Goal: Transaction & Acquisition: Obtain resource

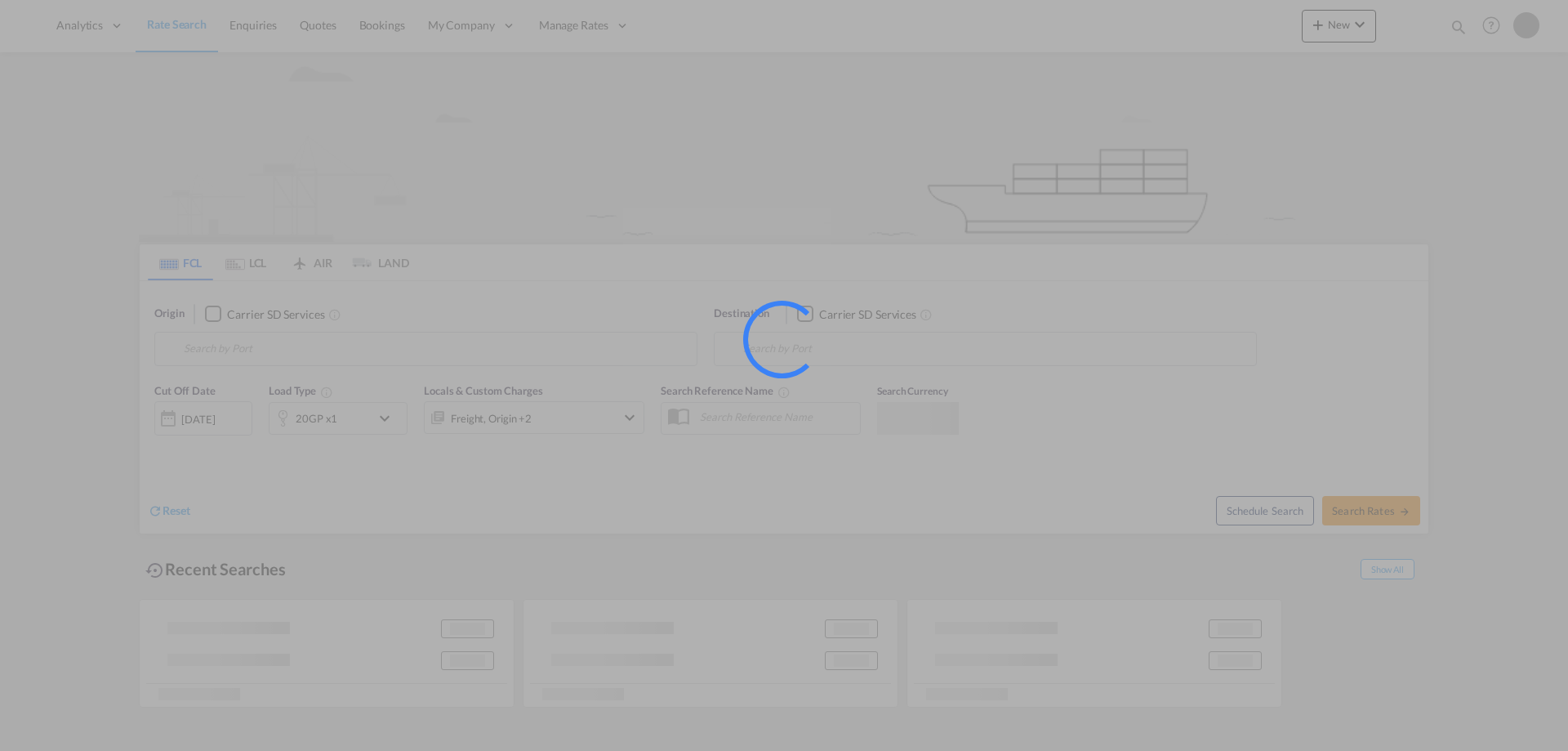
type input "[GEOGRAPHIC_DATA] ([GEOGRAPHIC_DATA]), DKCPH"
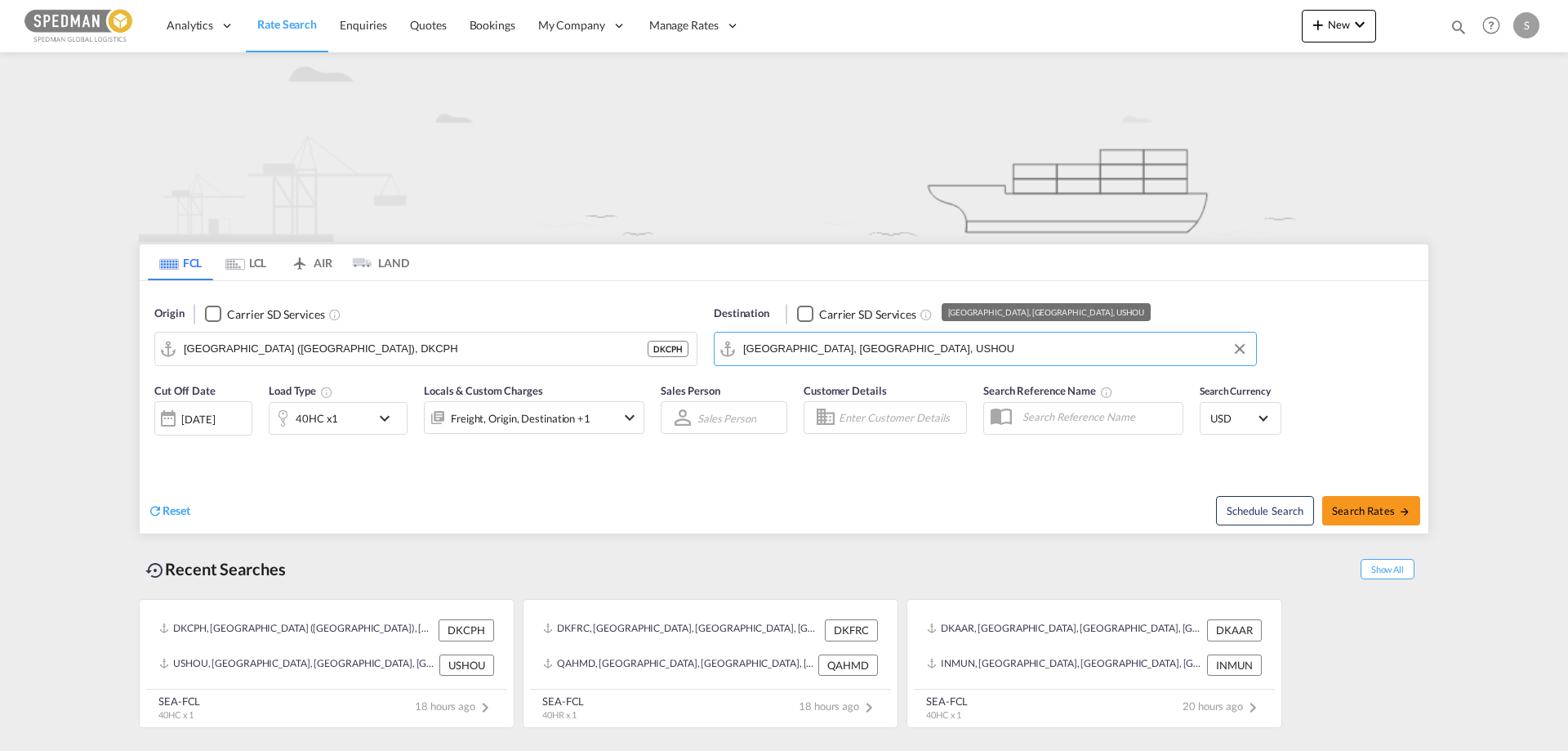
click at [841, 337] on input "[GEOGRAPHIC_DATA], [GEOGRAPHIC_DATA], USHOU" at bounding box center [995, 349] width 505 height 25
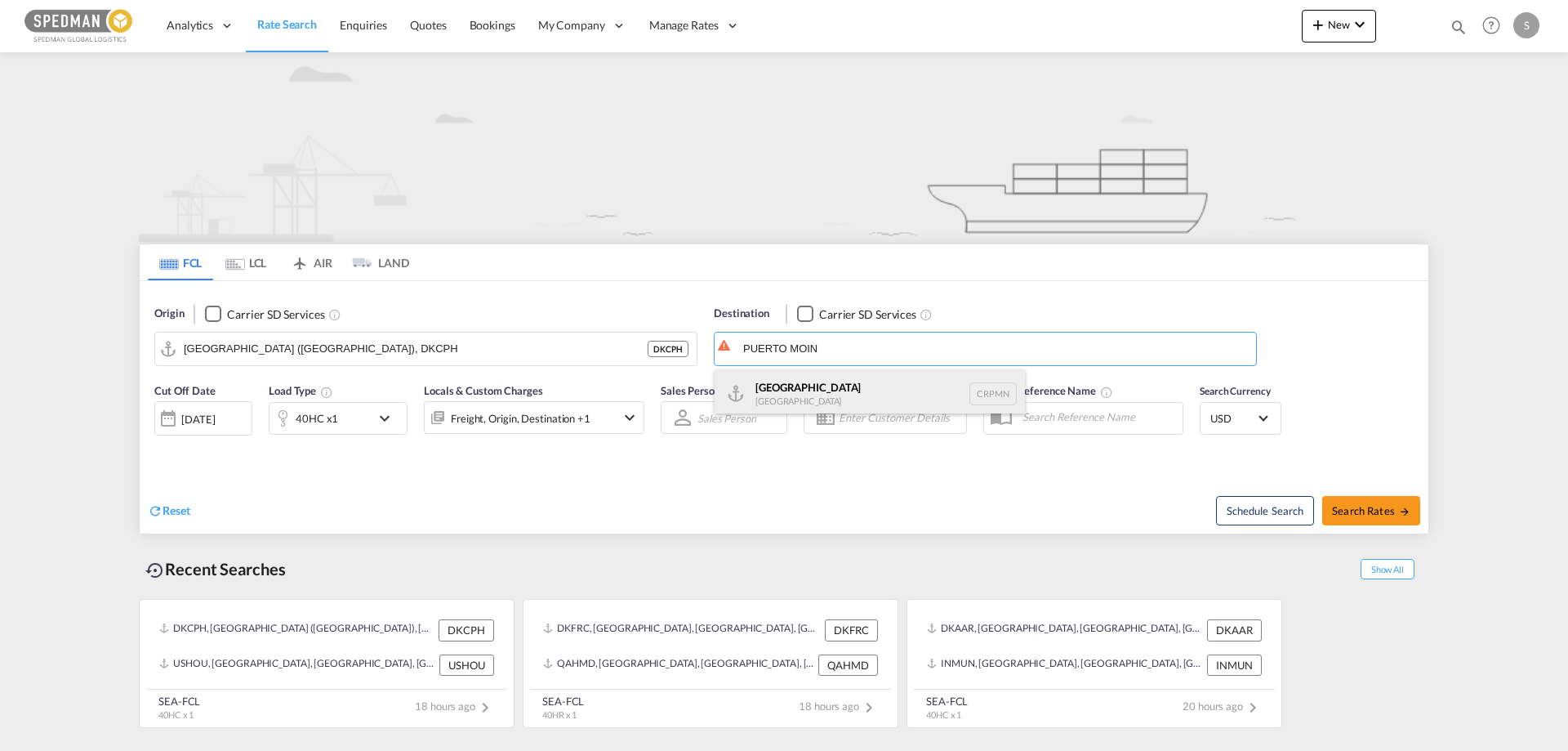
click at [815, 381] on div "Puerto [PERSON_NAME][GEOGRAPHIC_DATA] CRPMN" at bounding box center [869, 393] width 310 height 49
type input "[GEOGRAPHIC_DATA], CRPMN"
click at [214, 422] on div "[DATE]" at bounding box center [197, 419] width 33 height 15
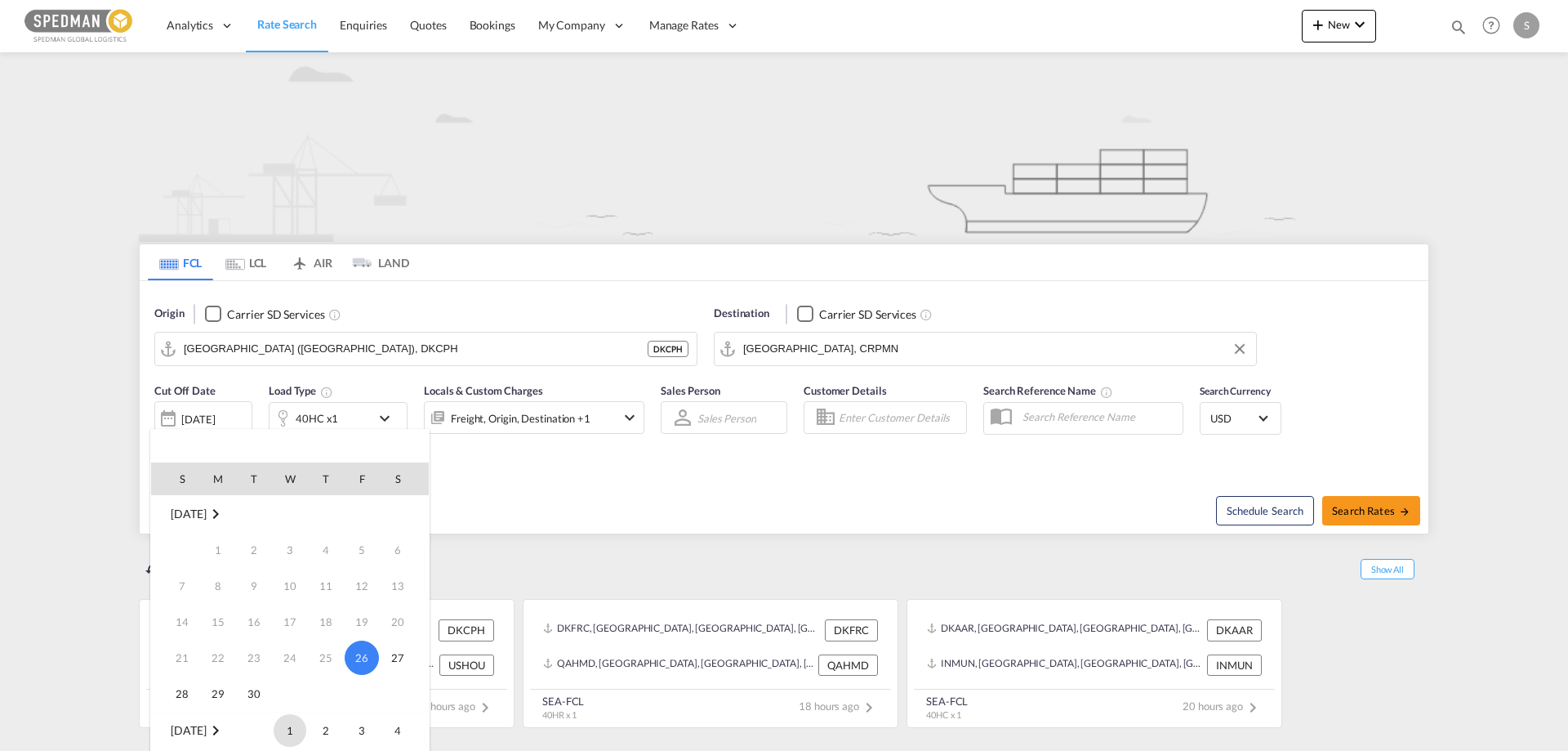
click at [285, 720] on span "1" at bounding box center [290, 730] width 32 height 32
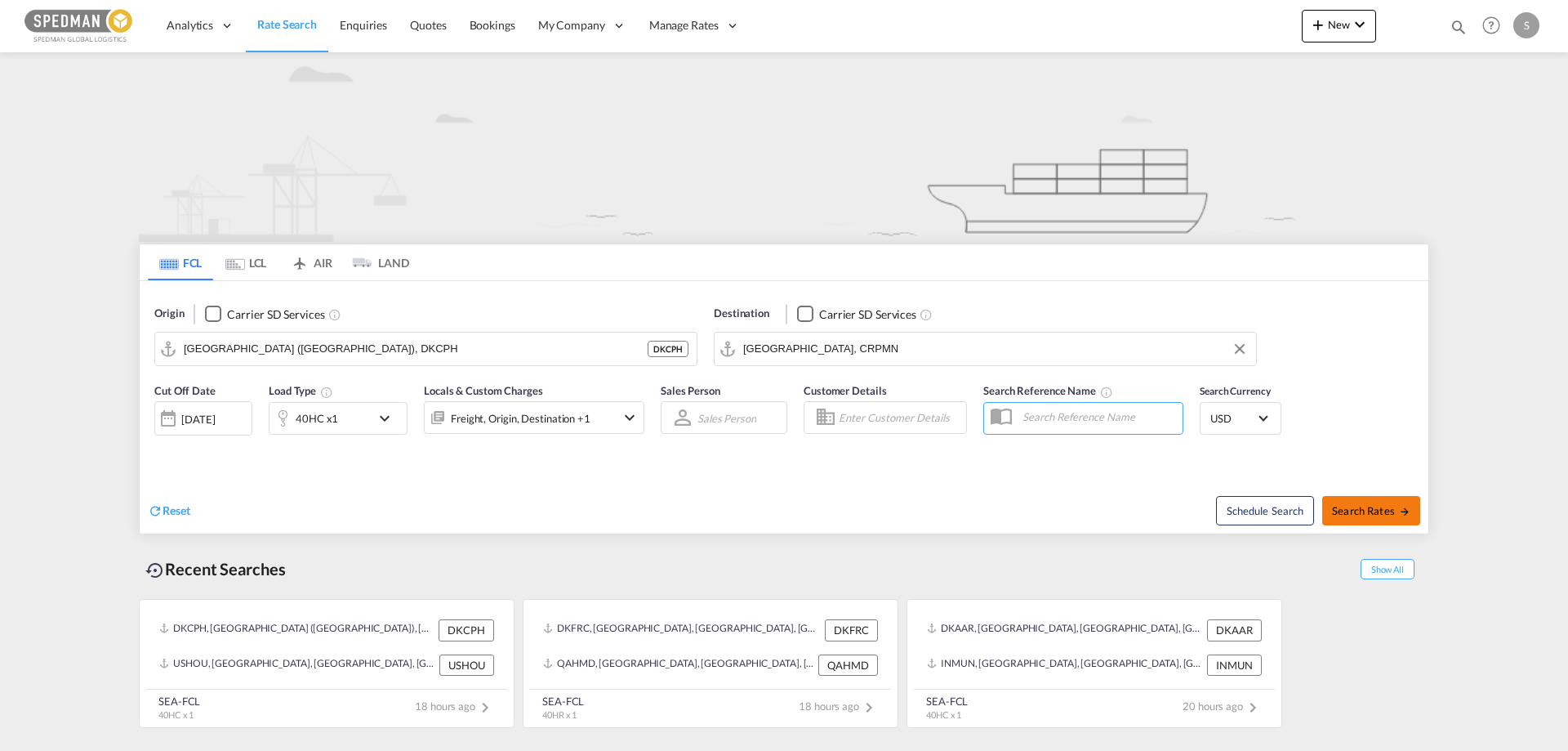
click at [1374, 510] on span "Search Rates" at bounding box center [1371, 510] width 79 height 13
type input "DKCPH to CRPMN / [DATE]"
